Goal: Task Accomplishment & Management: Manage account settings

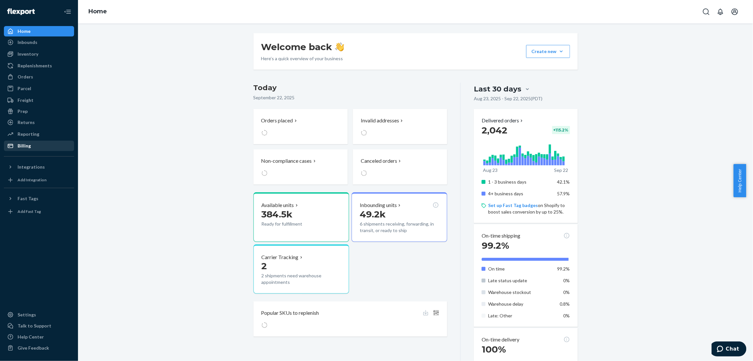
click at [25, 144] on div "Billing" at bounding box center [24, 145] width 13 height 7
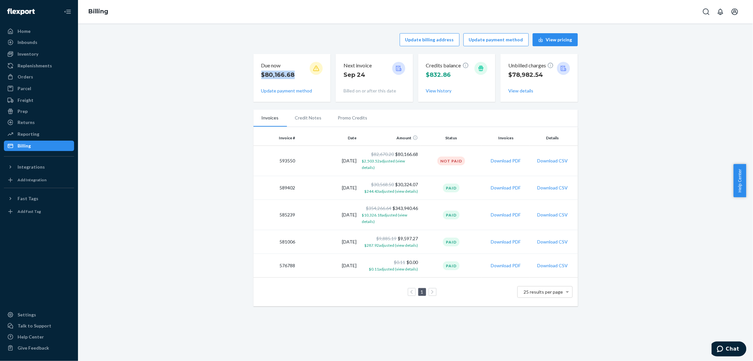
drag, startPoint x: 293, startPoint y: 74, endPoint x: 253, endPoint y: 74, distance: 39.7
click at [254, 74] on div "Due now $80,166.68 Update payment method" at bounding box center [292, 78] width 77 height 48
drag, startPoint x: 253, startPoint y: 74, endPoint x: 261, endPoint y: 74, distance: 8.5
copy p "$80,166.68"
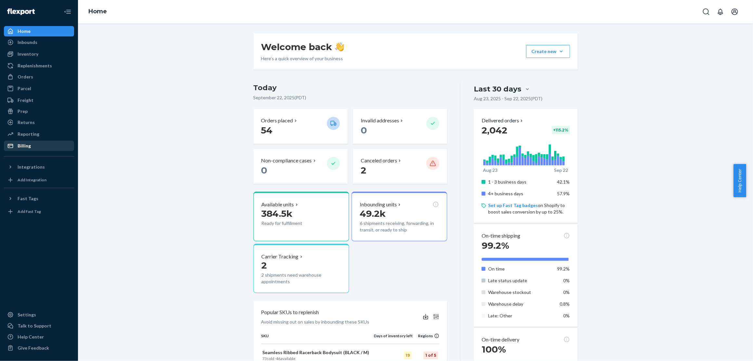
click at [25, 141] on div "Billing" at bounding box center [39, 145] width 69 height 9
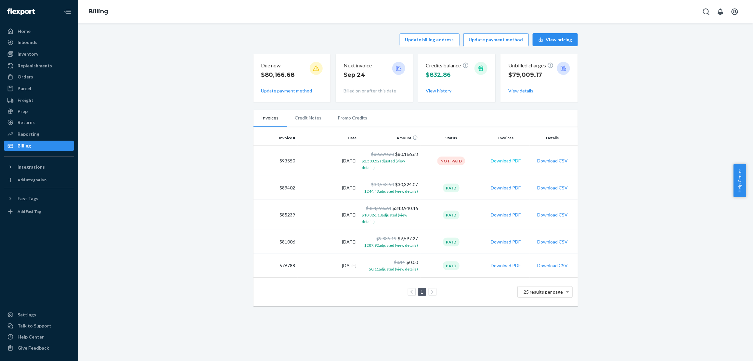
click at [504, 157] on button "Download PDF" at bounding box center [506, 160] width 30 height 7
click at [741, 63] on div "Update billing address Update payment method View pricing Due now $80,166.68 Up…" at bounding box center [416, 169] width 666 height 281
